Goal: Navigation & Orientation: Understand site structure

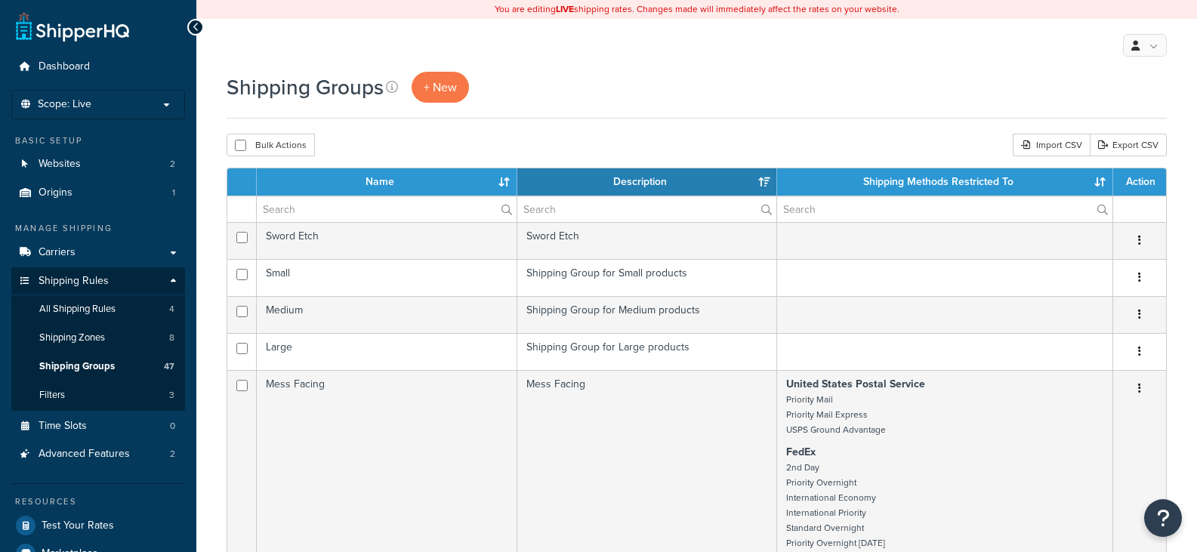
select select "15"
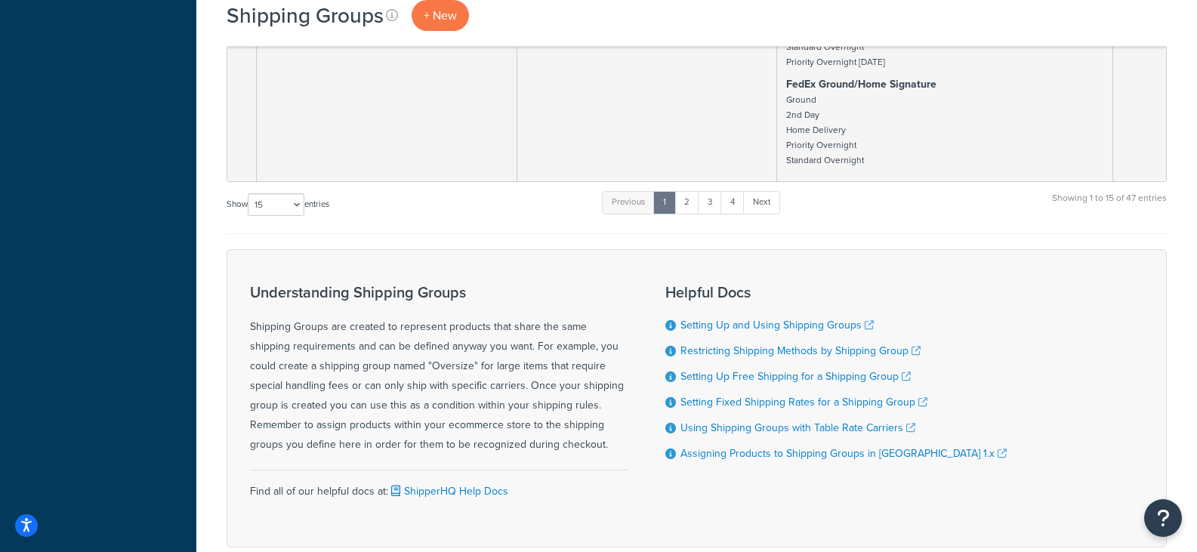
scroll to position [3475, 0]
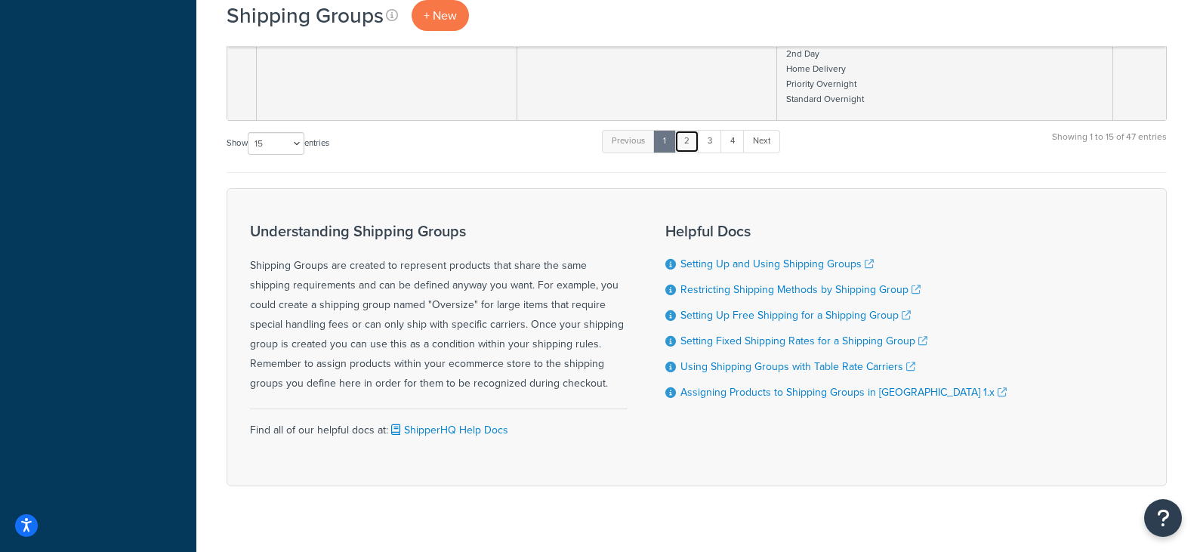
click at [686, 137] on link "2" at bounding box center [687, 141] width 25 height 23
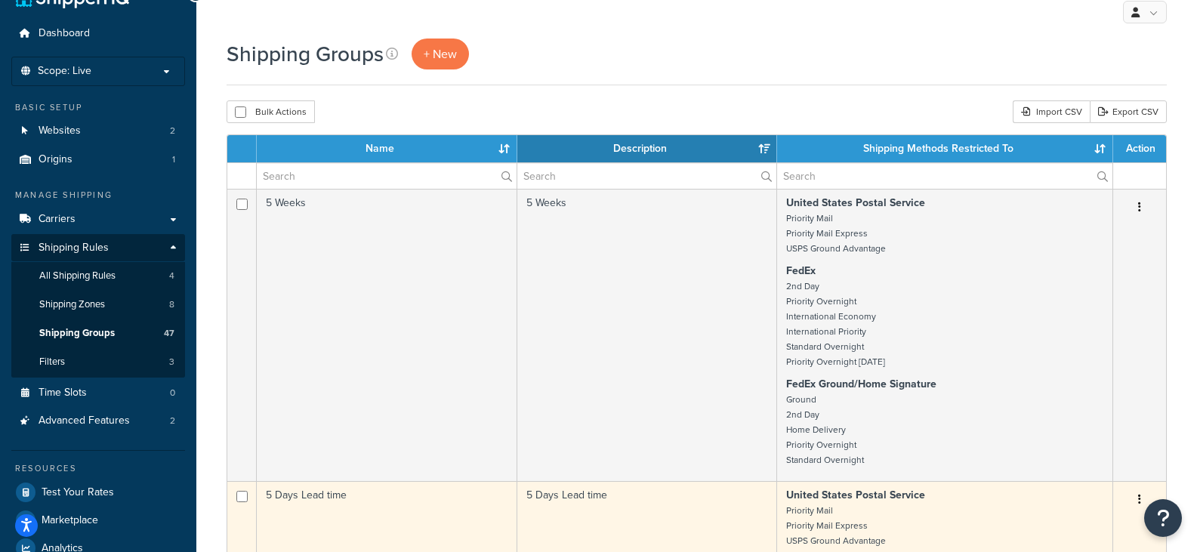
scroll to position [0, 0]
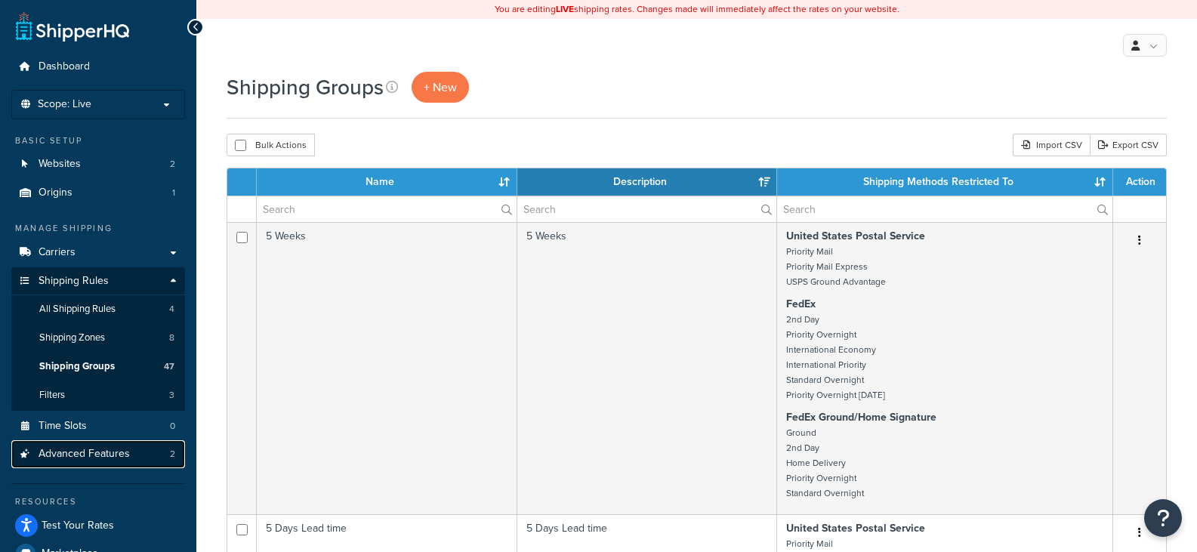
click at [107, 441] on link "Advanced Features 2" at bounding box center [98, 454] width 174 height 28
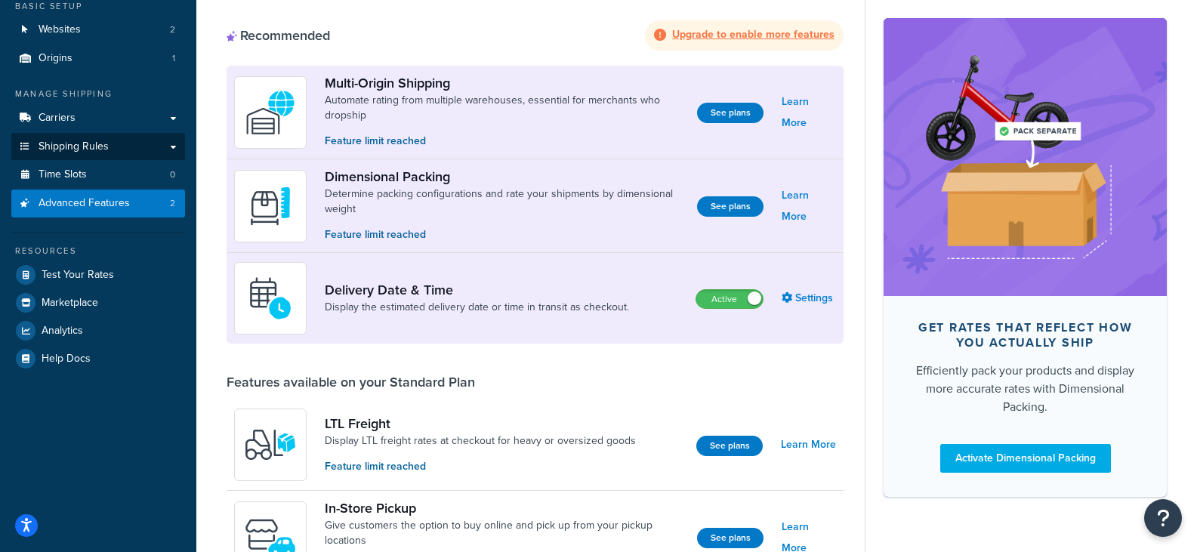
scroll to position [151, 0]
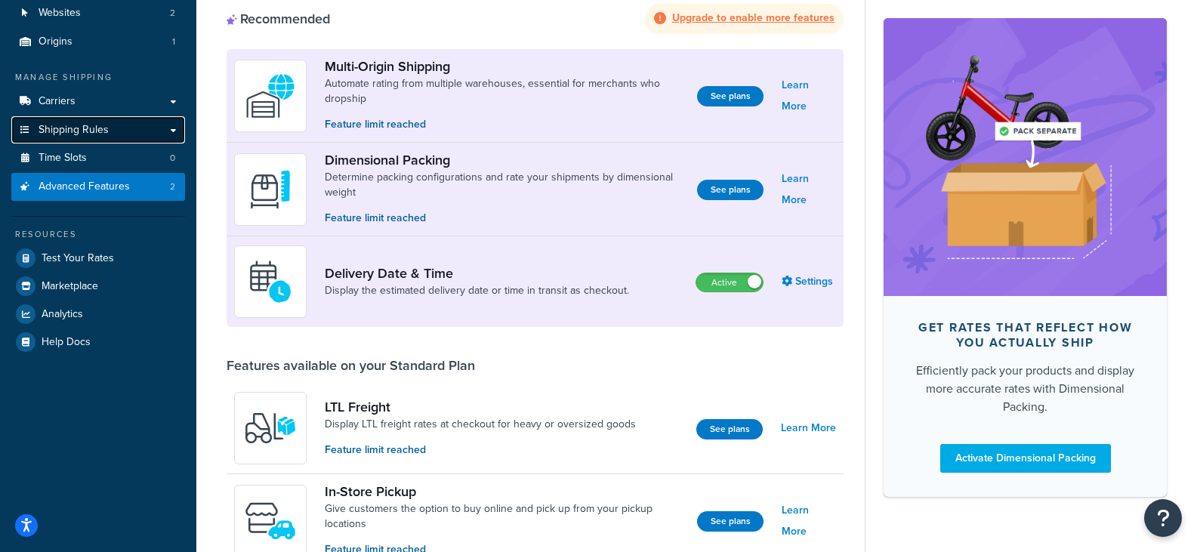
click at [168, 128] on link "Shipping Rules" at bounding box center [98, 130] width 174 height 28
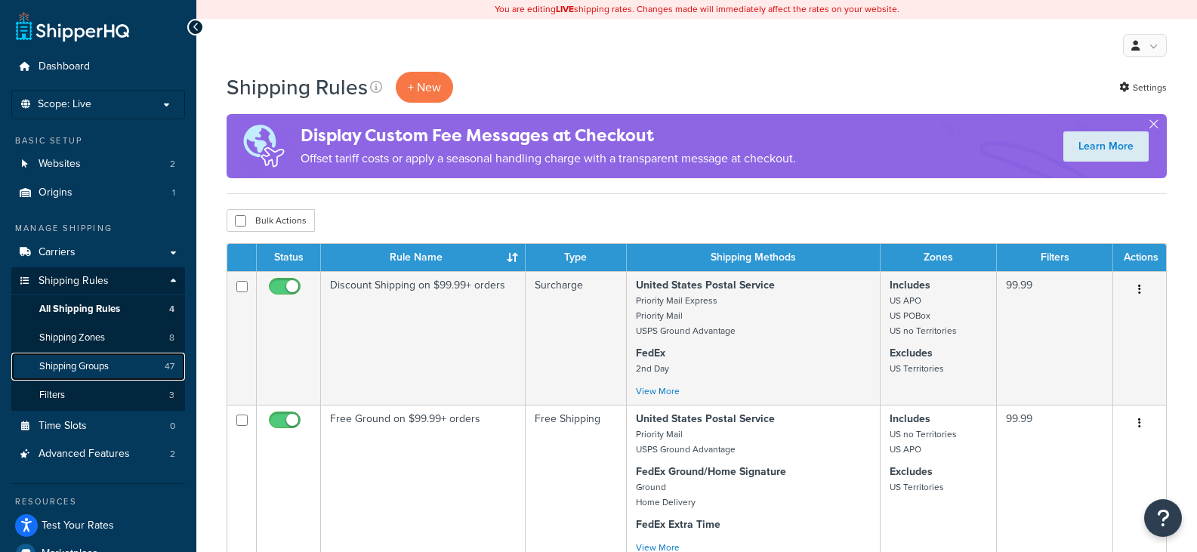
click at [103, 366] on span "Shipping Groups" at bounding box center [73, 366] width 69 height 13
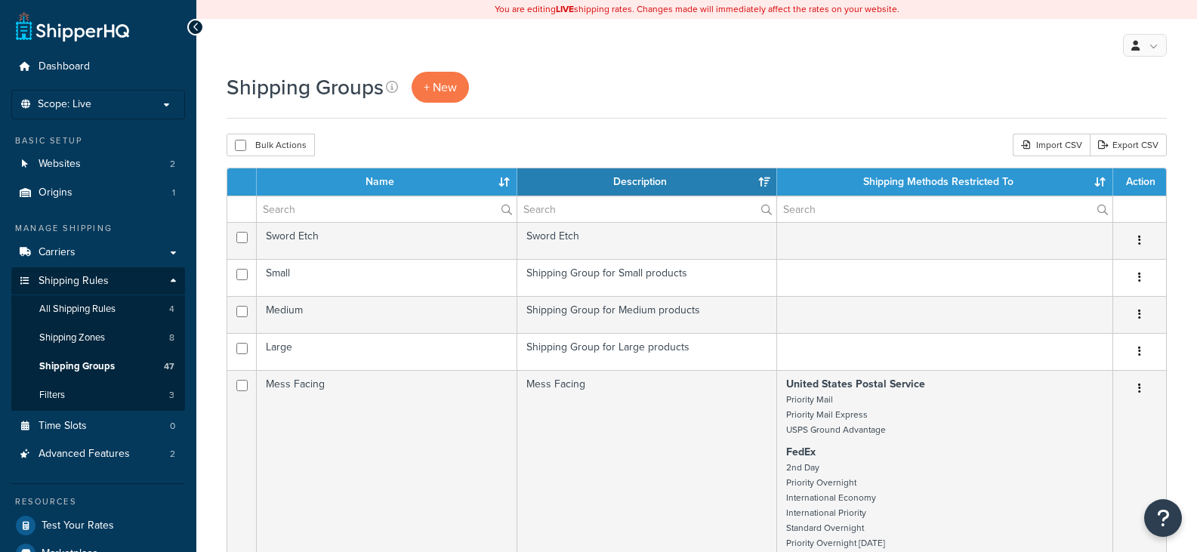
select select "15"
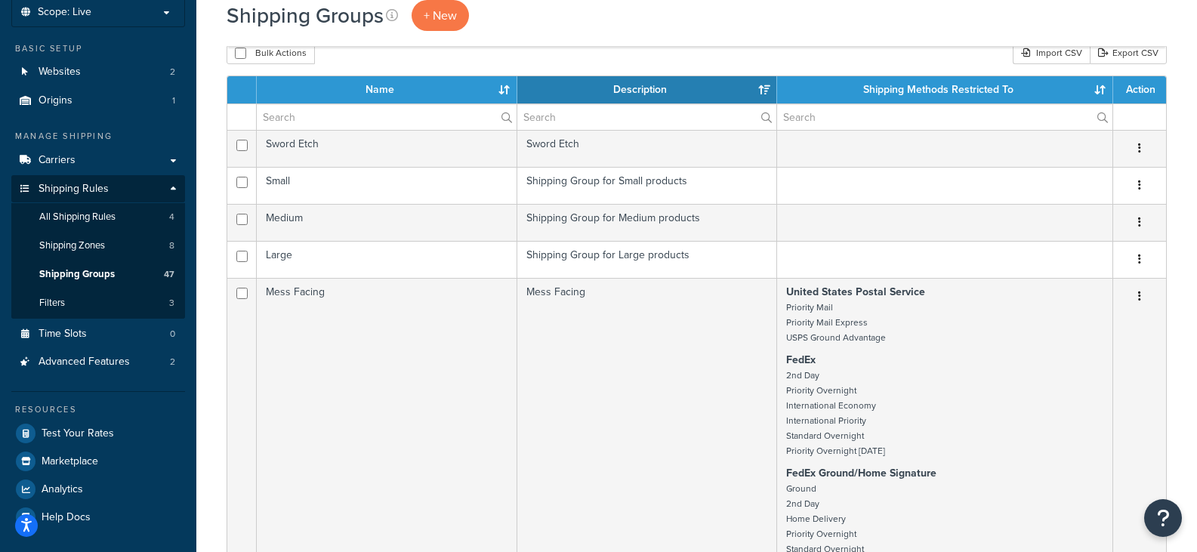
scroll to position [76, 0]
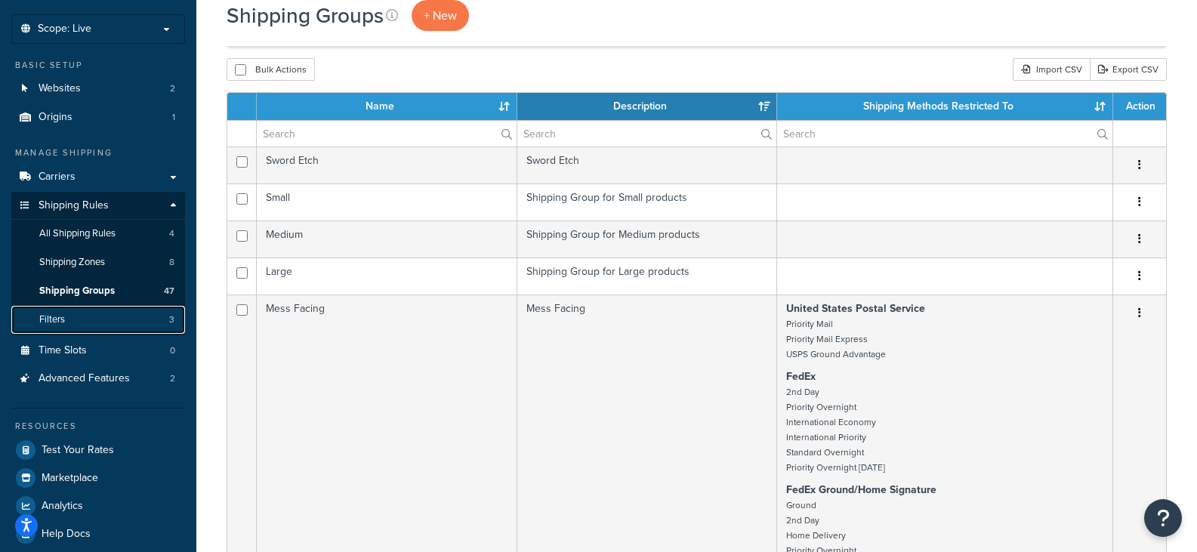
click at [128, 311] on link "Filters 3" at bounding box center [98, 320] width 174 height 28
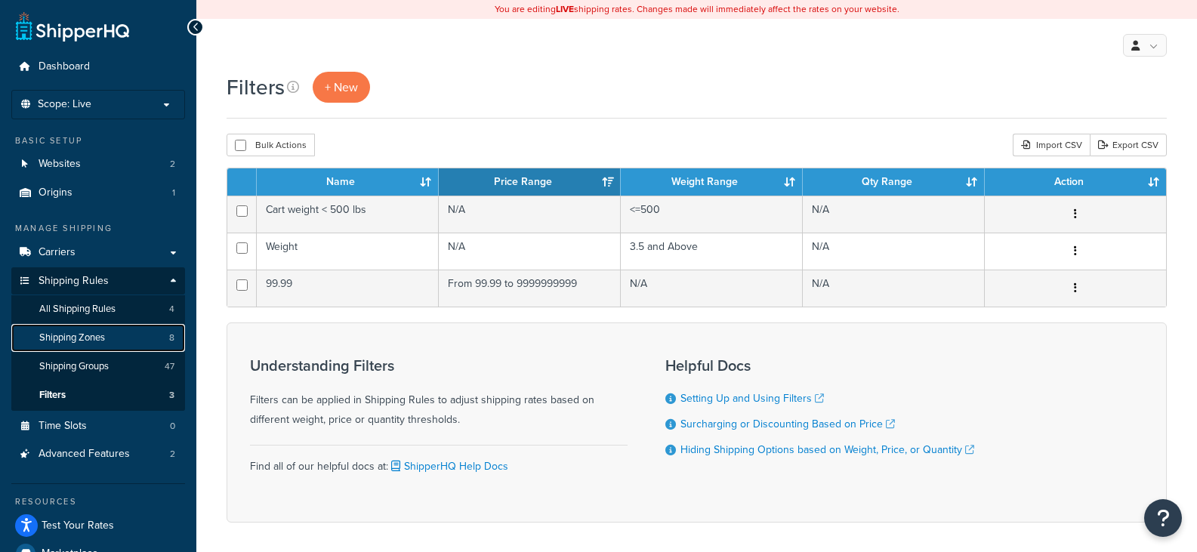
click at [125, 329] on link "Shipping Zones 8" at bounding box center [98, 338] width 174 height 28
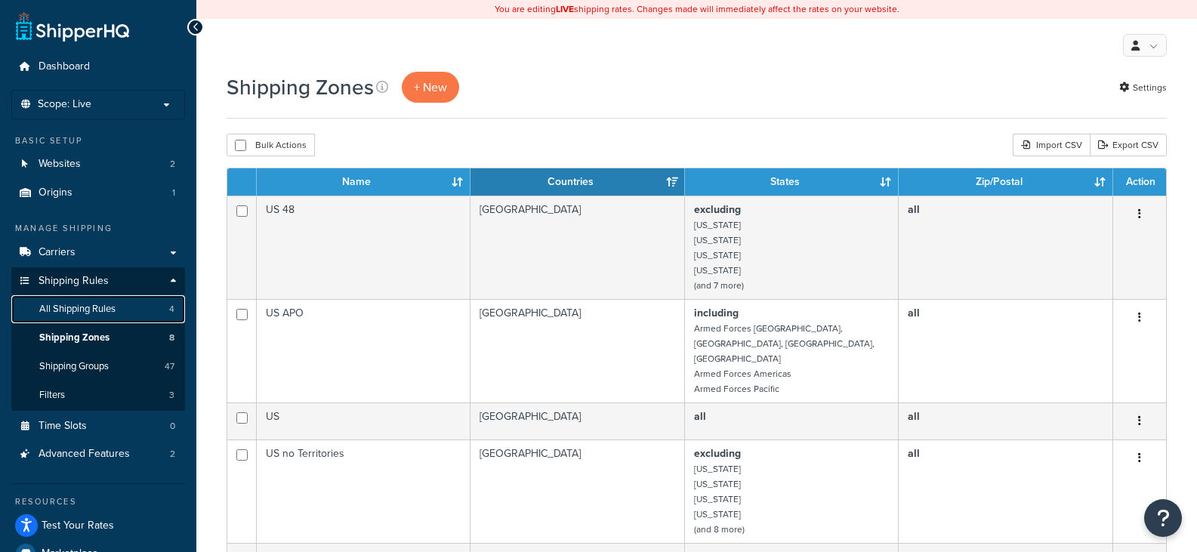
click at [127, 306] on link "All Shipping Rules 4" at bounding box center [98, 309] width 174 height 28
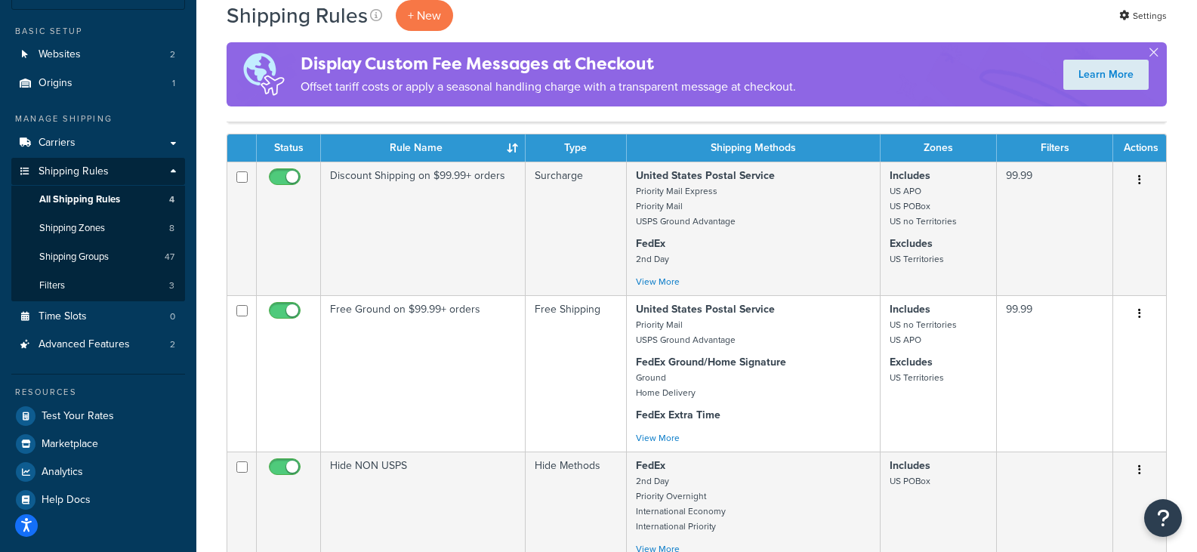
scroll to position [76, 0]
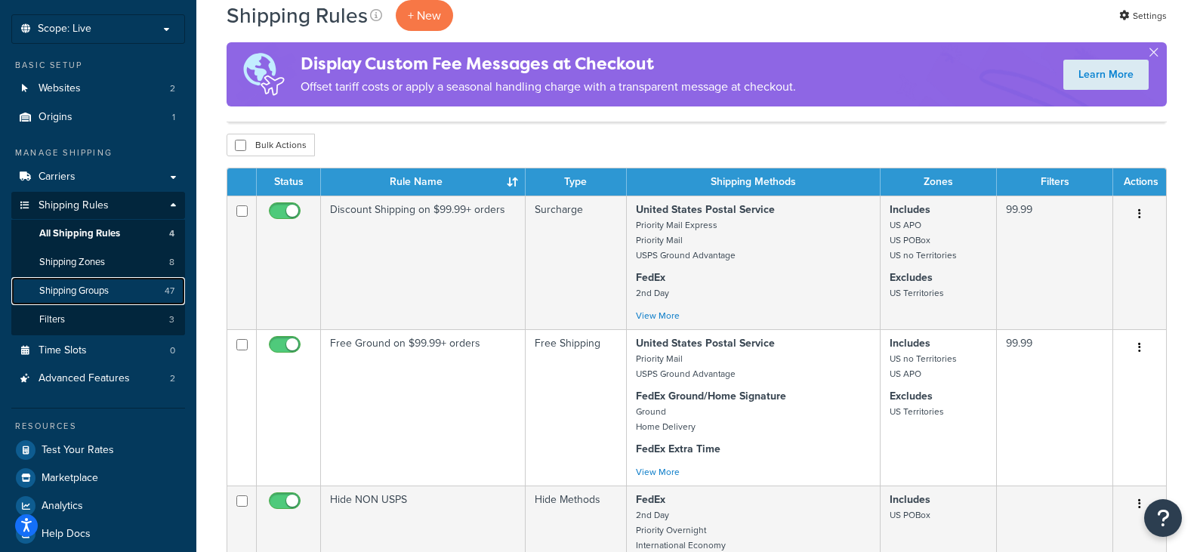
click at [153, 292] on link "Shipping Groups 47" at bounding box center [98, 291] width 174 height 28
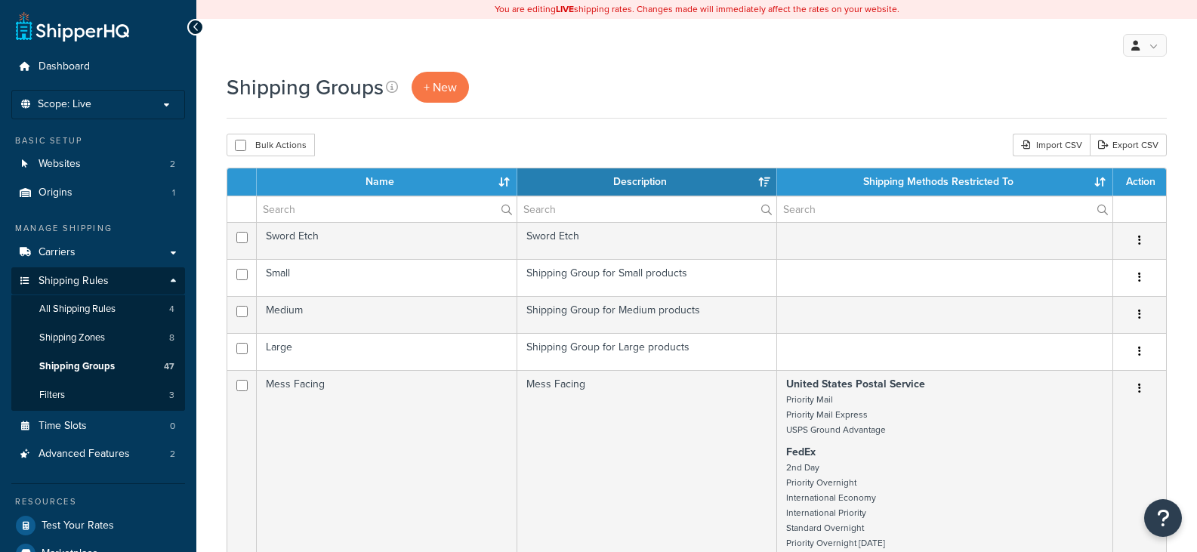
select select "15"
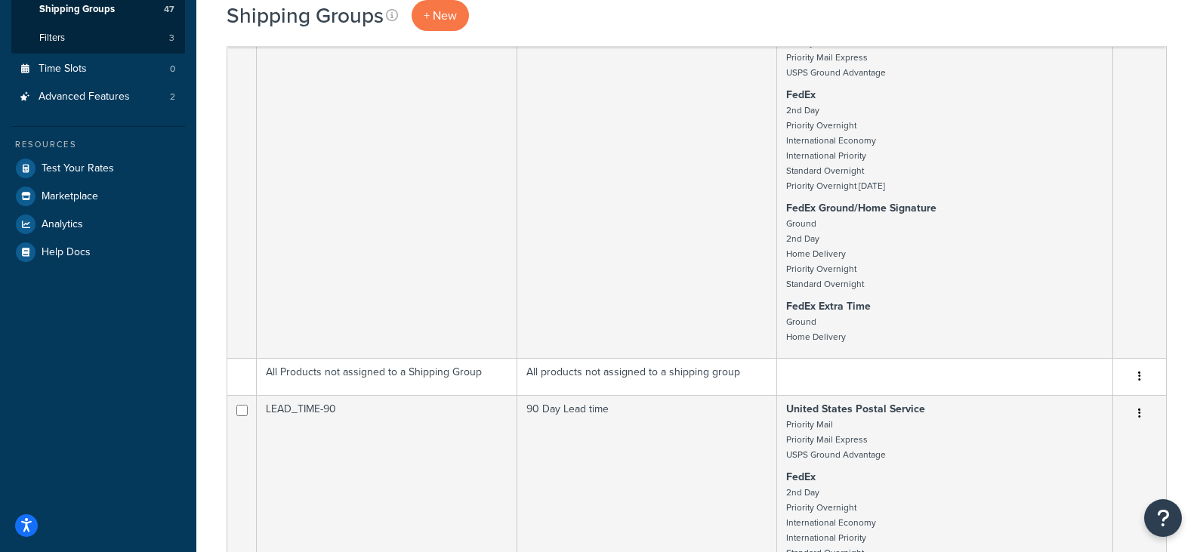
scroll to position [453, 0]
